Goal: Task Accomplishment & Management: Manage account settings

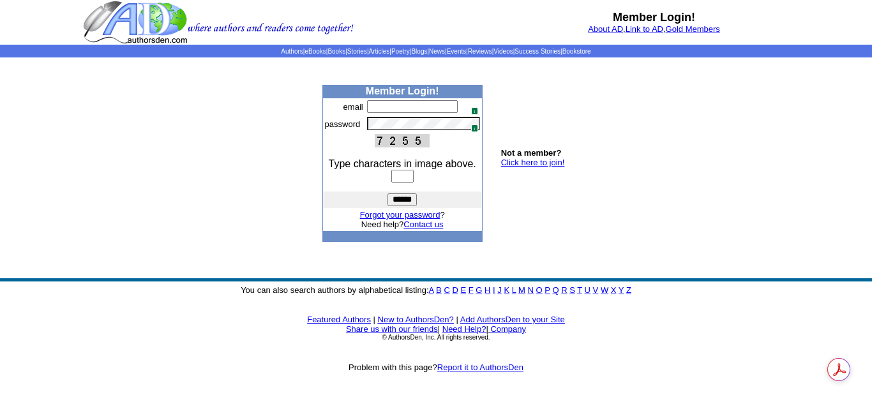
type input "**********"
click at [395, 174] on input "text" at bounding box center [402, 176] width 22 height 13
type input "****"
click at [387, 193] on input "******" at bounding box center [401, 199] width 29 height 13
